Goal: Transaction & Acquisition: Purchase product/service

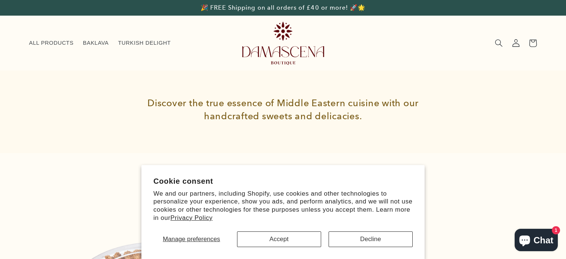
scroll to position [64, 0]
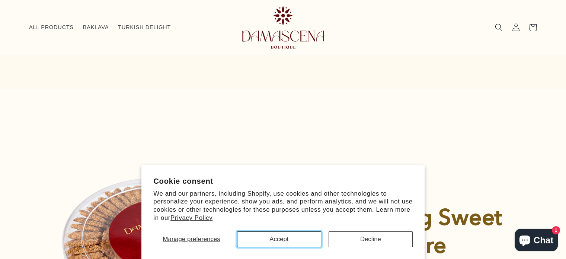
click at [302, 235] on button "Accept" at bounding box center [279, 239] width 84 height 16
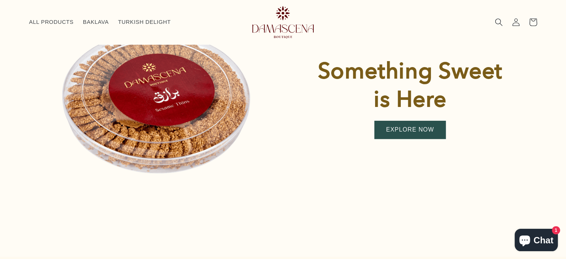
scroll to position [196, 0]
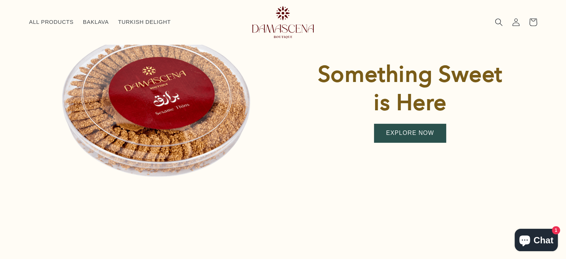
click at [411, 132] on link "EXPLORE NOW" at bounding box center [410, 133] width 71 height 18
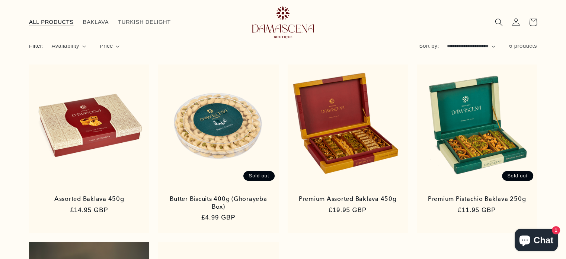
scroll to position [71, 0]
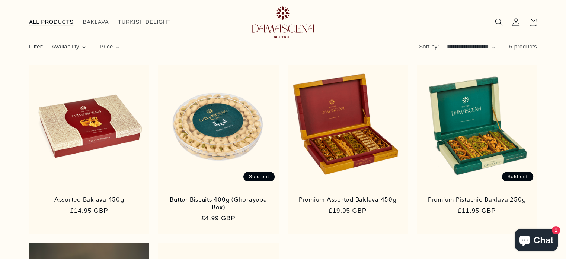
click at [232, 200] on link "Butter Biscuits 400g (Ghorayeba Box)" at bounding box center [218, 203] width 105 height 15
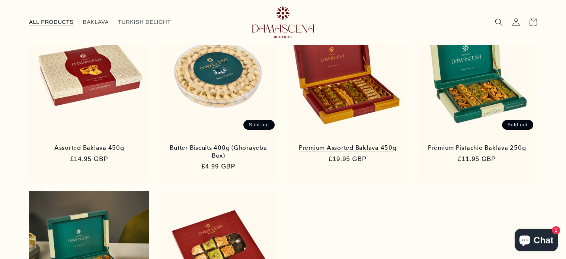
scroll to position [114, 0]
